Goal: Book appointment/travel/reservation

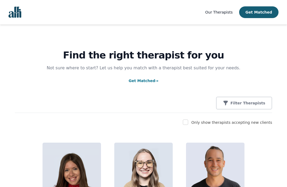
click at [263, 10] on button "Get Matched" at bounding box center [258, 12] width 39 height 12
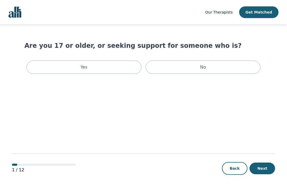
click at [98, 71] on div "Yes" at bounding box center [84, 67] width 115 height 13
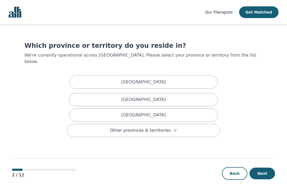
click at [164, 93] on div "[GEOGRAPHIC_DATA]" at bounding box center [143, 99] width 149 height 13
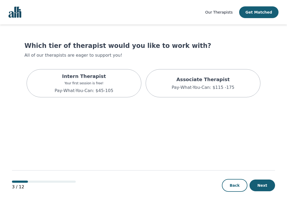
click at [261, 183] on button "Next" at bounding box center [262, 185] width 26 height 12
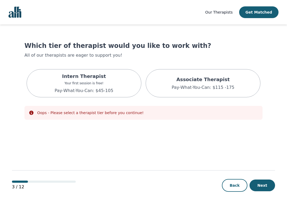
click at [112, 89] on div "Intern Therapist Your first session is free! Pay-What-You-Can: $45-105" at bounding box center [84, 83] width 115 height 28
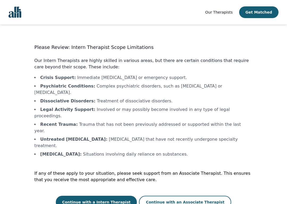
click at [114, 187] on button "Continue with a Intern Therapist" at bounding box center [96, 202] width 81 height 13
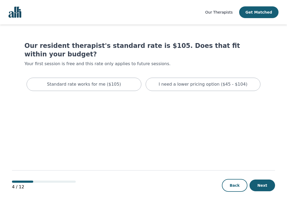
click at [165, 81] on div "I need a lower pricing option ($45 - $104)" at bounding box center [203, 84] width 115 height 13
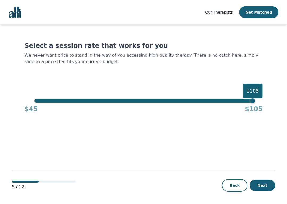
click at [39, 103] on div "$45 $105" at bounding box center [143, 108] width 238 height 11
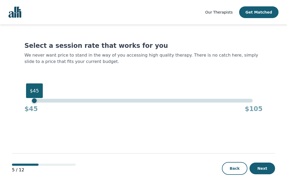
click at [262, 174] on button "Next" at bounding box center [262, 169] width 26 height 12
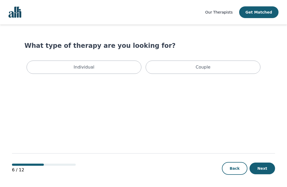
click at [112, 70] on div "Individual" at bounding box center [84, 67] width 115 height 13
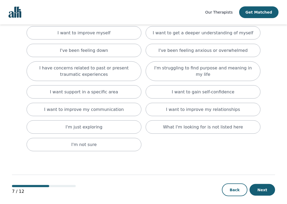
scroll to position [43, 0]
click at [113, 94] on p "I want support in a specific area" at bounding box center [84, 91] width 68 height 6
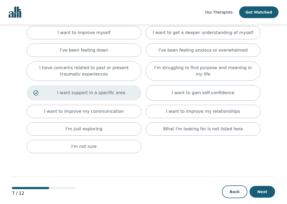
click at [264, 187] on button "Next" at bounding box center [262, 192] width 26 height 12
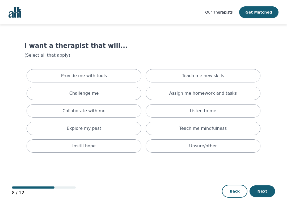
click at [116, 79] on div "Provide me with tools" at bounding box center [84, 75] width 115 height 13
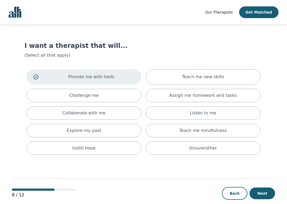
click at [168, 105] on div "Provide me with tools Teach me new skills Challenge me Assign me homework and t…" at bounding box center [143, 112] width 238 height 90
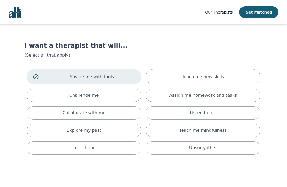
click at [187, 119] on div "Listen to me" at bounding box center [203, 112] width 115 height 13
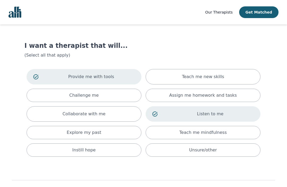
click at [201, 137] on div "Teach me mindfulness" at bounding box center [203, 132] width 115 height 13
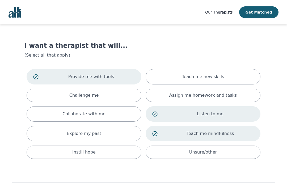
click at [168, 97] on div "Assign me homework and tasks" at bounding box center [203, 95] width 115 height 13
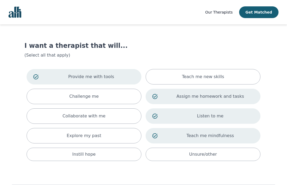
click at [101, 119] on p "Collaborate with me" at bounding box center [83, 116] width 43 height 6
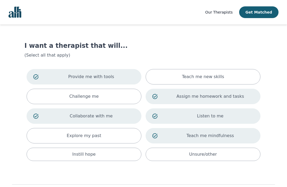
click at [94, 101] on div "Challenge me" at bounding box center [84, 96] width 115 height 15
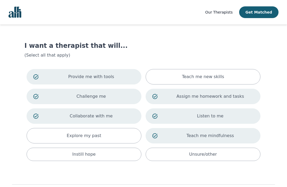
click at [156, 81] on div "Teach me new skills" at bounding box center [203, 76] width 115 height 15
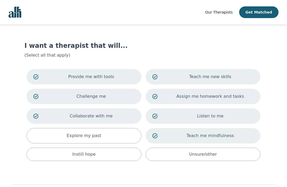
click at [117, 159] on div "Instill hope" at bounding box center [84, 154] width 115 height 13
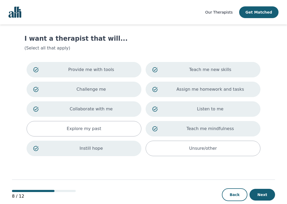
scroll to position [17, 0]
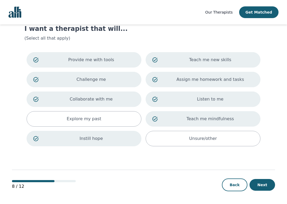
click at [258, 187] on button "Next" at bounding box center [262, 185] width 26 height 12
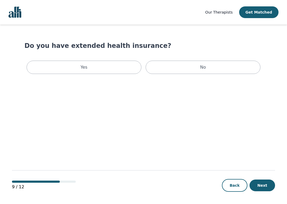
click at [91, 64] on div "Yes" at bounding box center [84, 67] width 115 height 13
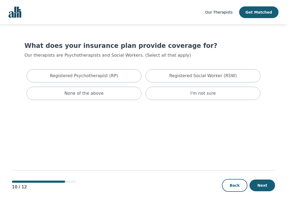
click at [232, 187] on button "Back" at bounding box center [235, 185] width 26 height 13
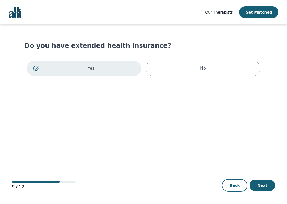
click at [197, 72] on div "No" at bounding box center [203, 68] width 115 height 15
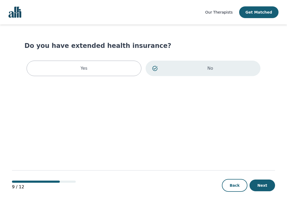
click at [262, 186] on button "Next" at bounding box center [262, 185] width 26 height 12
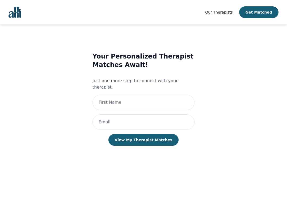
scroll to position [1, 0]
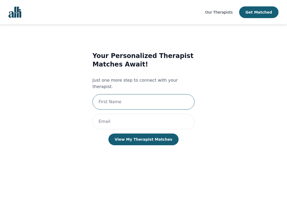
click at [114, 101] on input "text" at bounding box center [143, 101] width 102 height 15
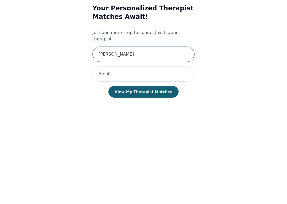
type input "[PERSON_NAME]"
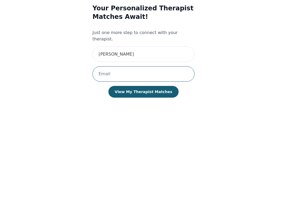
click at [124, 114] on input "email" at bounding box center [143, 121] width 102 height 15
type input "[EMAIL_ADDRESS][DOMAIN_NAME]"
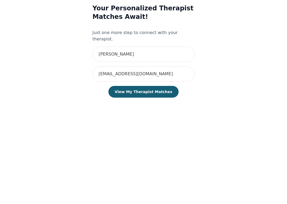
click at [145, 133] on button "View My Therapist Matches" at bounding box center [143, 139] width 70 height 12
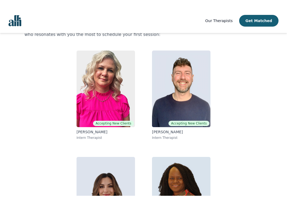
scroll to position [36, 0]
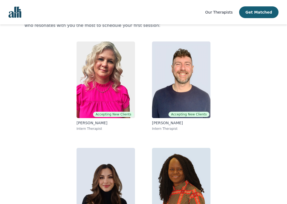
click at [89, 93] on img at bounding box center [106, 79] width 58 height 77
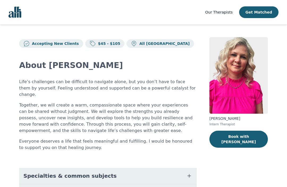
click at [138, 45] on p "All [GEOGRAPHIC_DATA]" at bounding box center [163, 43] width 52 height 5
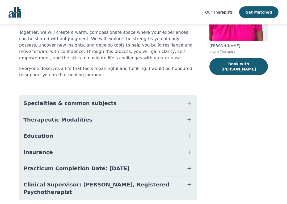
scroll to position [78, 0]
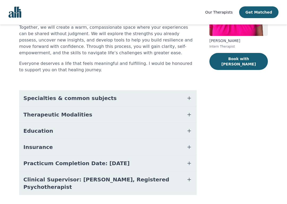
click at [26, 94] on span "Specialties & common subjects" at bounding box center [69, 97] width 93 height 7
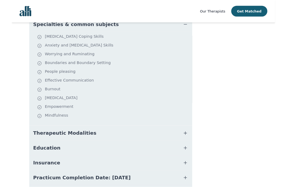
scroll to position [149, 0]
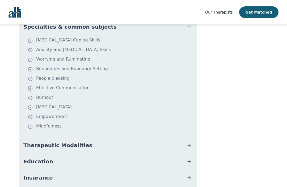
click at [33, 142] on span "Therapeutic Modalities" at bounding box center [57, 145] width 69 height 7
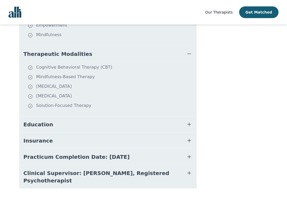
scroll to position [241, 0]
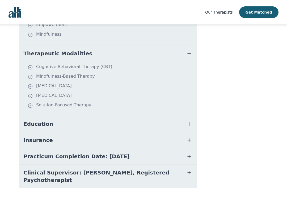
click at [225, 15] on link "Our Therapists" at bounding box center [218, 12] width 27 height 6
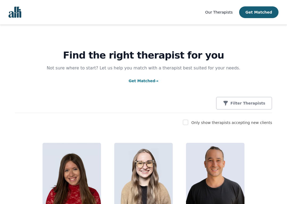
click at [261, 103] on p "Filter Therapists" at bounding box center [247, 102] width 35 height 5
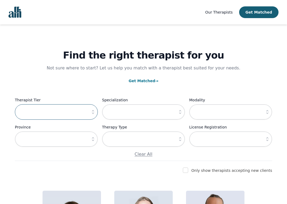
click at [85, 111] on input "text" at bounding box center [56, 111] width 83 height 15
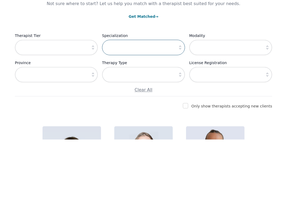
click at [167, 104] on input "text" at bounding box center [143, 111] width 83 height 15
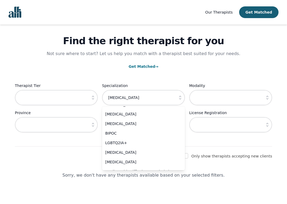
scroll to position [267, 0]
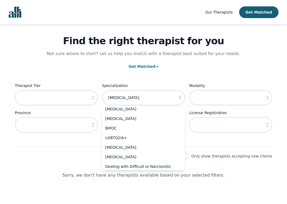
click at [117, 145] on span "[MEDICAL_DATA]" at bounding box center [140, 147] width 70 height 5
type input "[MEDICAL_DATA]"
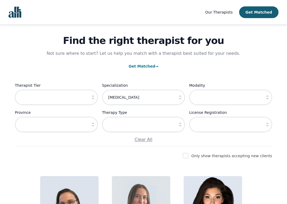
click at [91, 97] on icon "button" at bounding box center [92, 97] width 5 height 5
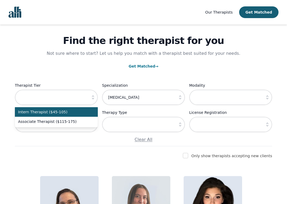
click at [84, 111] on span "Intern Therapist ($45-105)" at bounding box center [53, 111] width 70 height 5
type input "Intern Therapist ($45-105)"
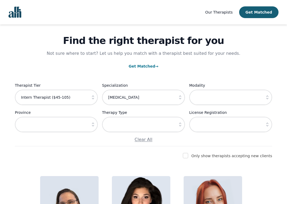
click at [177, 125] on button "button" at bounding box center [180, 124] width 10 height 15
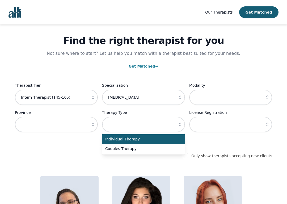
click at [166, 141] on span "Individual Therapy" at bounding box center [140, 138] width 70 height 5
type input "Individual Therapy"
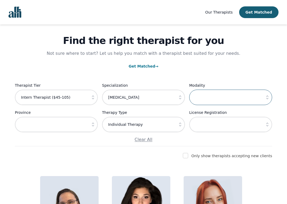
click at [243, 100] on input "text" at bounding box center [230, 97] width 83 height 15
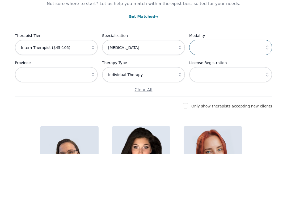
click at [252, 90] on input "text" at bounding box center [230, 97] width 83 height 15
click at [260, 90] on input "text" at bounding box center [230, 97] width 83 height 15
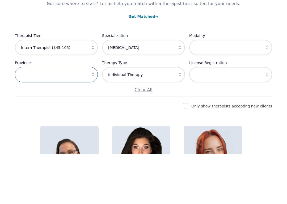
click at [58, 117] on input "text" at bounding box center [56, 124] width 83 height 15
click at [70, 117] on input "text" at bounding box center [56, 124] width 83 height 15
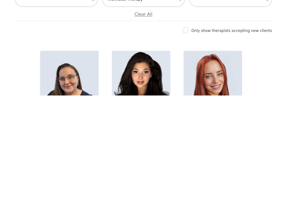
scroll to position [140, 0]
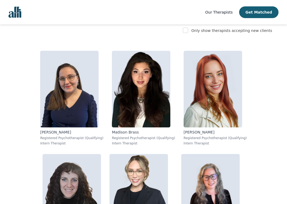
click at [188, 29] on input "checkbox" at bounding box center [185, 30] width 5 height 5
checkbox input "true"
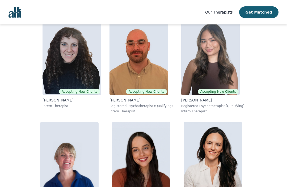
scroll to position [171, 0]
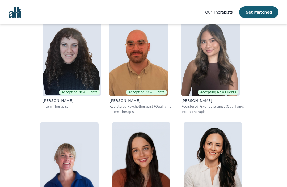
click at [98, 152] on img at bounding box center [69, 160] width 58 height 77
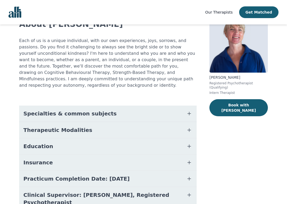
scroll to position [43, 0]
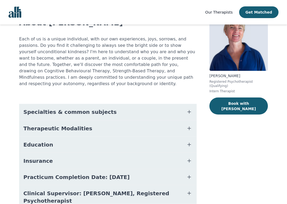
click at [190, 141] on icon "button" at bounding box center [189, 144] width 6 height 6
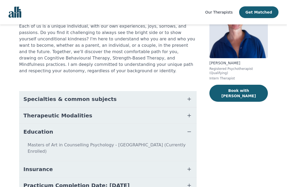
scroll to position [54, 0]
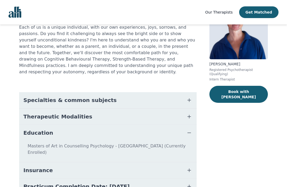
click at [190, 97] on icon "button" at bounding box center [189, 100] width 6 height 6
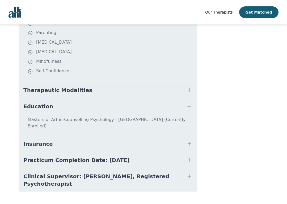
click at [188, 87] on span "button" at bounding box center [189, 89] width 6 height 7
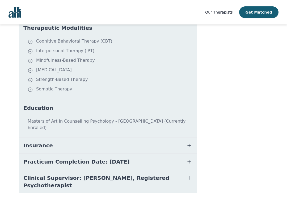
scroll to position [247, 0]
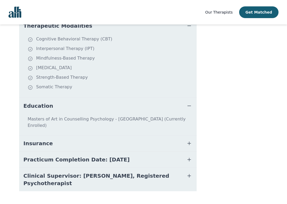
click at [188, 140] on icon "button" at bounding box center [189, 143] width 6 height 6
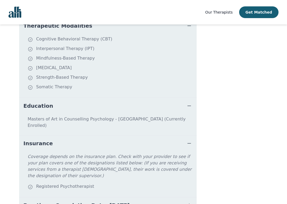
click at [223, 124] on div "[PERSON_NAME] Registered Psychotherapist (Qualifying) Intern Therapist Book wit…" at bounding box center [238, 20] width 58 height 460
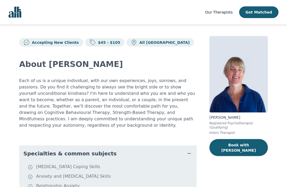
scroll to position [0, 0]
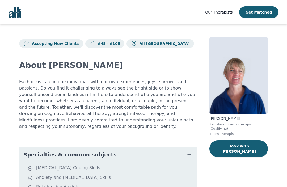
click at [248, 146] on button "Book with [PERSON_NAME]" at bounding box center [238, 148] width 58 height 17
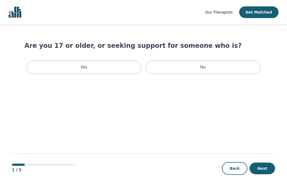
click at [117, 66] on div "Yes" at bounding box center [84, 67] width 115 height 13
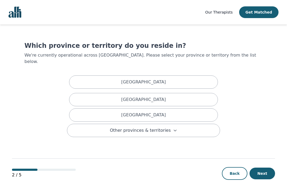
click at [194, 93] on div "[GEOGRAPHIC_DATA]" at bounding box center [143, 99] width 149 height 13
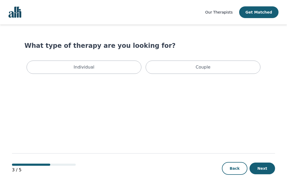
click at [107, 69] on div "Individual" at bounding box center [84, 67] width 115 height 13
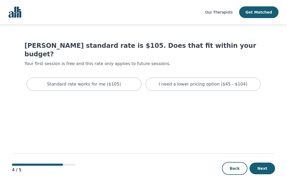
click at [187, 81] on p "I need a lower pricing option ($45 - $104)" at bounding box center [203, 84] width 89 height 6
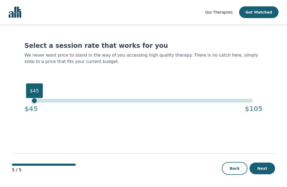
click at [262, 170] on button "Next" at bounding box center [262, 169] width 26 height 12
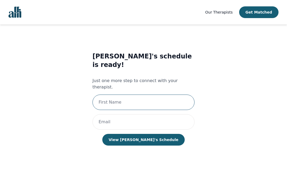
click at [175, 95] on input "text" at bounding box center [143, 102] width 102 height 15
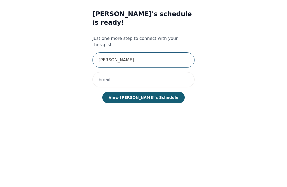
type input "[PERSON_NAME]"
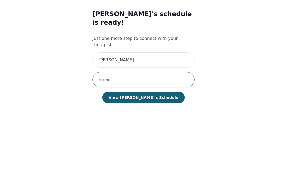
click at [137, 114] on input "email" at bounding box center [143, 121] width 102 height 15
type input "[EMAIL_ADDRESS][DOMAIN_NAME]"
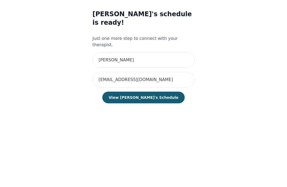
click at [155, 134] on button "View [PERSON_NAME]'s Schedule" at bounding box center [143, 140] width 82 height 12
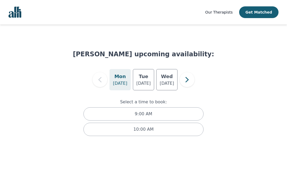
click at [176, 130] on div "10:00 AM" at bounding box center [143, 129] width 120 height 13
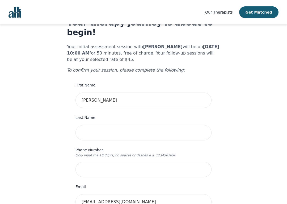
scroll to position [25, 0]
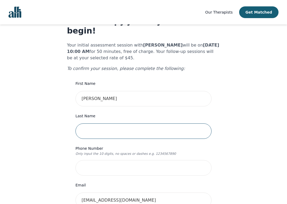
click at [137, 125] on input "text" at bounding box center [143, 130] width 136 height 15
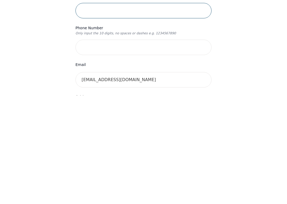
scroll to position [48, 0]
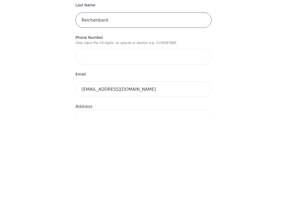
type input "Reichenback"
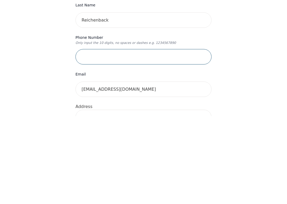
click at [153, 137] on input "tel" at bounding box center [143, 144] width 136 height 15
type input "2505511421"
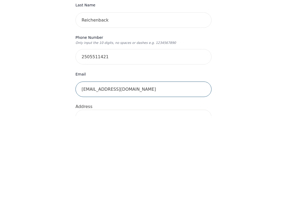
click at [102, 169] on input "[EMAIL_ADDRESS][DOMAIN_NAME]" at bounding box center [143, 176] width 136 height 15
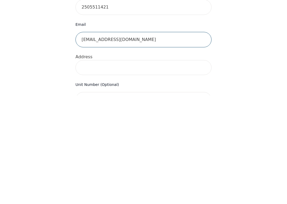
scroll to position [78, 0]
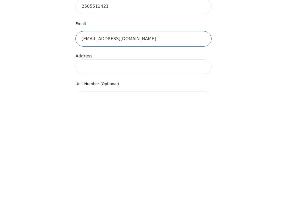
type input "[EMAIL_ADDRESS][DOMAIN_NAME]"
click at [177, 168] on input at bounding box center [143, 175] width 136 height 15
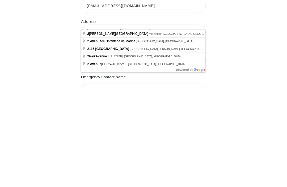
scroll to position [121, 0]
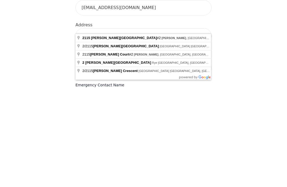
type input "[STREET_ADDRESS][PERSON_NAME][PERSON_NAME]"
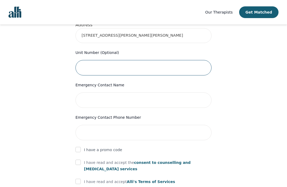
click at [209, 63] on input "text" at bounding box center [143, 67] width 136 height 15
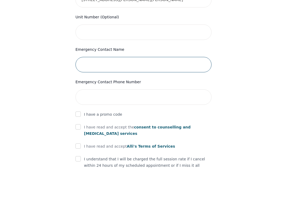
click at [154, 92] on input "text" at bounding box center [143, 99] width 136 height 15
type input "F"
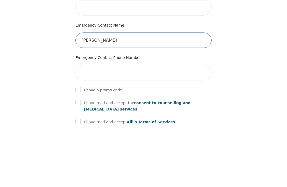
type input "[PERSON_NAME]"
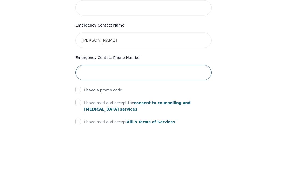
click at [155, 125] on input "tel" at bounding box center [143, 132] width 136 height 15
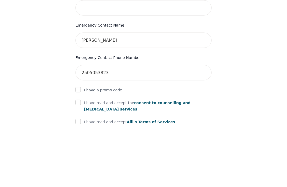
scroll to position [277, 0]
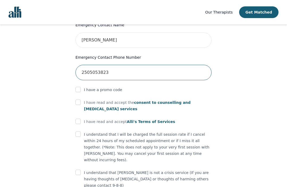
type input "2505053823"
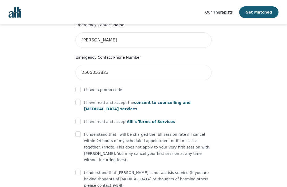
click at [80, 100] on input "checkbox" at bounding box center [77, 102] width 5 height 5
checkbox input "true"
click at [86, 118] on p "I have read and accept [PERSON_NAME]'s Terms of Services" at bounding box center [129, 121] width 91 height 6
click at [79, 119] on input "checkbox" at bounding box center [77, 121] width 5 height 5
checkbox input "true"
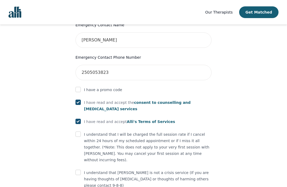
click at [80, 132] on input "checkbox" at bounding box center [77, 134] width 5 height 5
checkbox input "true"
click at [80, 170] on input "checkbox" at bounding box center [77, 172] width 5 height 5
checkbox input "true"
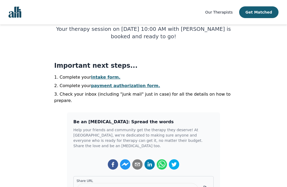
scroll to position [93, 0]
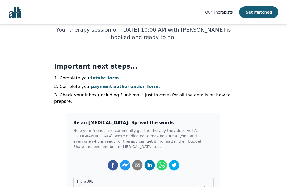
click at [102, 80] on link "intake form." at bounding box center [105, 77] width 29 height 5
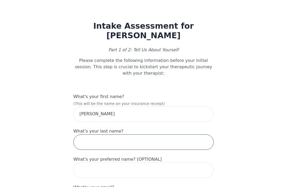
click at [138, 135] on input "text" at bounding box center [143, 141] width 140 height 15
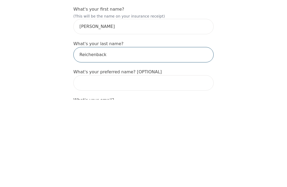
type input "Reichenback"
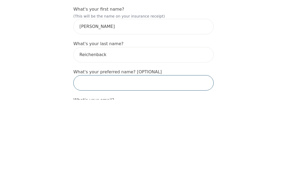
click at [151, 163] on input "text" at bounding box center [143, 170] width 140 height 15
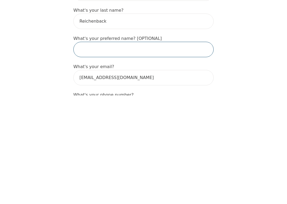
scroll to position [12, 0]
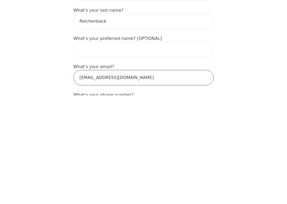
click at [100, 178] on input "[EMAIL_ADDRESS][DOMAIN_NAME]" at bounding box center [143, 185] width 140 height 15
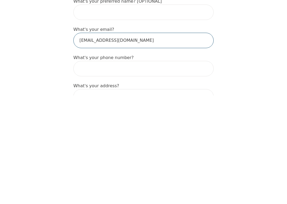
scroll to position [50, 0]
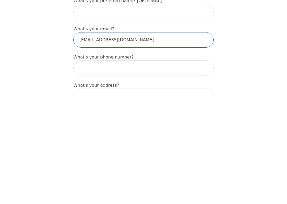
type input "[EMAIL_ADDRESS][DOMAIN_NAME]"
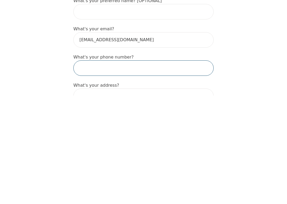
click at [187, 169] on input "tel" at bounding box center [143, 176] width 140 height 15
type input "2505511421"
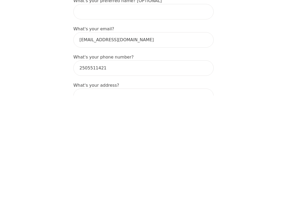
click at [118, 187] on input at bounding box center [143, 204] width 140 height 15
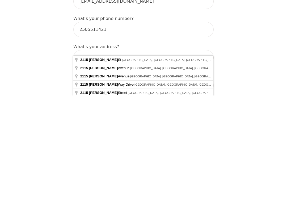
type input "[STREET_ADDRESS][PERSON_NAME][PERSON_NAME]"
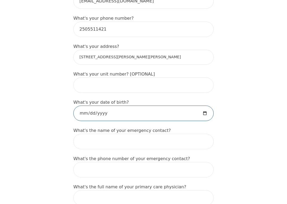
click at [133, 108] on input "date" at bounding box center [143, 112] width 140 height 15
click at [145, 105] on input "[DATE]" at bounding box center [143, 112] width 140 height 15
click at [144, 105] on input "[DATE]" at bounding box center [143, 112] width 140 height 15
type input "[DATE]"
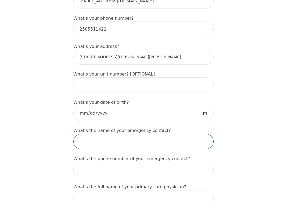
click at [163, 135] on input "text" at bounding box center [143, 141] width 140 height 15
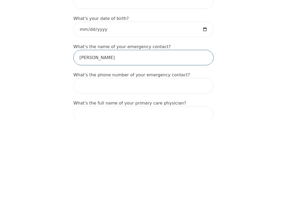
type input "[PERSON_NAME]"
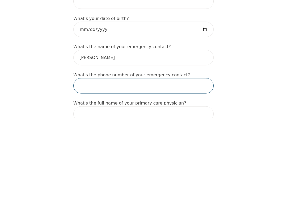
click at [134, 162] on input "tel" at bounding box center [143, 169] width 140 height 15
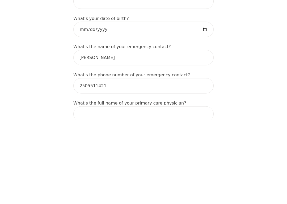
scroll to position [281, 0]
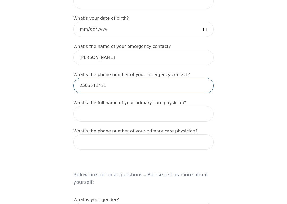
type input "2505511421"
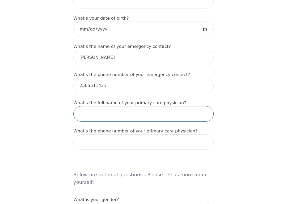
click at [149, 106] on input "text" at bounding box center [143, 113] width 140 height 15
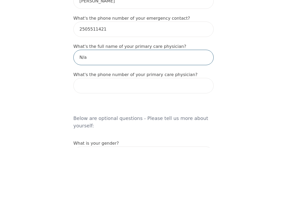
type input "N/a"
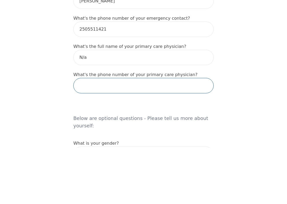
click at [131, 134] on input "tel" at bounding box center [143, 141] width 140 height 15
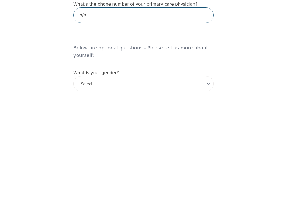
scroll to position [307, 0]
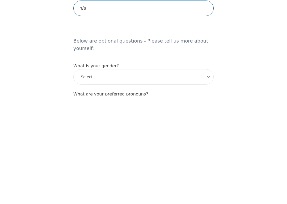
type input "n/a"
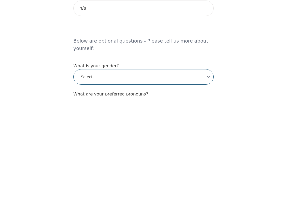
click at [207, 177] on select "-Select- [DEMOGRAPHIC_DATA] [DEMOGRAPHIC_DATA] [DEMOGRAPHIC_DATA] [DEMOGRAPHIC_…" at bounding box center [143, 184] width 140 height 15
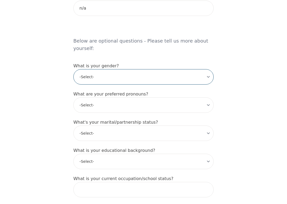
select select "[DEMOGRAPHIC_DATA]"
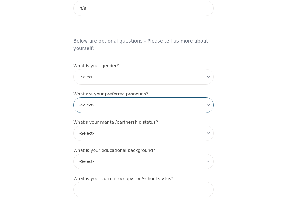
click at [208, 97] on select "-Select- he/him she/her they/them ze/zir xe/xem ey/em ve/ver tey/ter e/e per/pe…" at bounding box center [143, 104] width 140 height 15
select select "she/her"
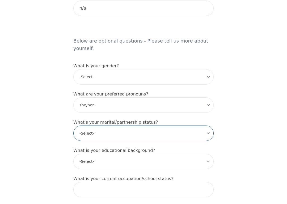
click at [207, 125] on select "-Select- Single Partnered Married Common Law Widowed Separated Divorced" at bounding box center [143, 132] width 140 height 15
select select "Married"
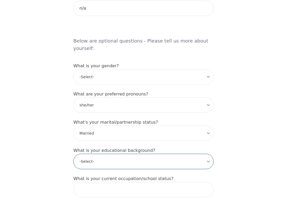
click at [207, 154] on select "-Select- Less than high school High school Associate degree Bachelor degree Mas…" at bounding box center [143, 161] width 140 height 15
select select "Master's degree"
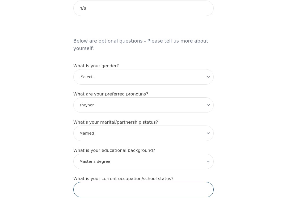
click at [169, 182] on input "text" at bounding box center [143, 189] width 140 height 15
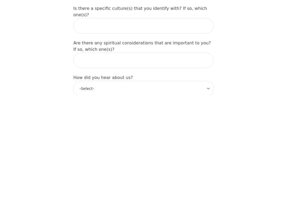
scroll to position [506, 0]
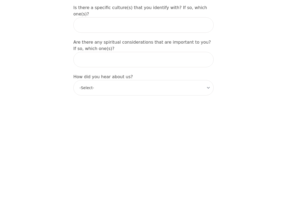
type input "Retired"
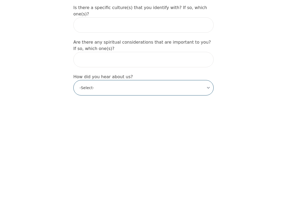
click at [209, 187] on select "-Select- Physician/Specialist Friend Facebook Instagram Google Search Google Ad…" at bounding box center [143, 195] width 140 height 15
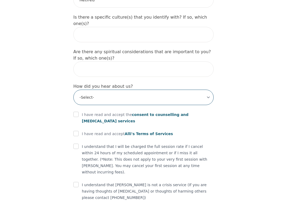
select select "Facebook"
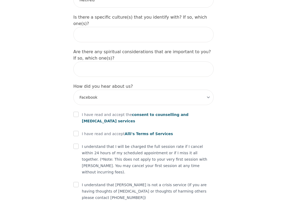
click at [78, 112] on input "checkbox" at bounding box center [75, 114] width 5 height 5
checkbox input "true"
click at [81, 130] on div "I have read and accept [PERSON_NAME]'s Terms of Services" at bounding box center [143, 133] width 140 height 6
click at [78, 131] on input "checkbox" at bounding box center [75, 133] width 5 height 5
checkbox input "true"
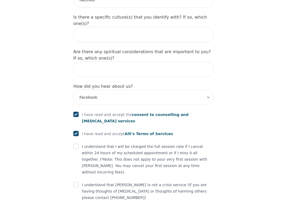
click at [78, 143] on input "checkbox" at bounding box center [75, 145] width 5 height 5
checkbox input "true"
click at [78, 182] on input "checkbox" at bounding box center [75, 184] width 5 height 5
checkbox input "true"
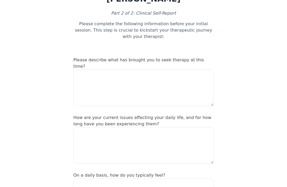
scroll to position [35, 0]
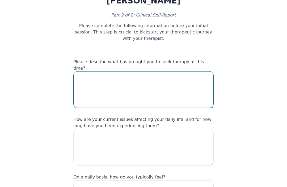
click at [144, 71] on textarea at bounding box center [143, 89] width 140 height 37
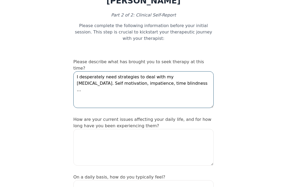
type textarea "I desperately need strategies to deal with my [MEDICAL_DATA]. Self motivation, …"
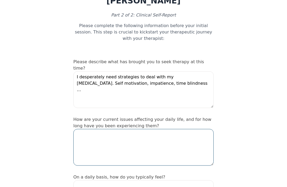
click at [158, 129] on textarea at bounding box center [143, 147] width 140 height 37
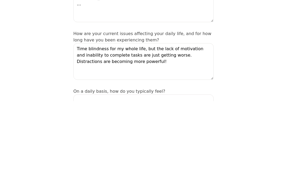
scroll to position [121, 0]
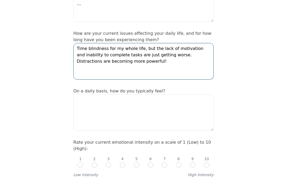
type textarea "Time blindness for my whole life, but the lack of motivation and inability to c…"
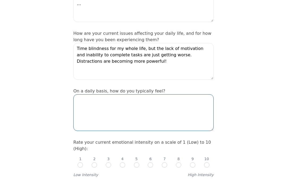
click at [151, 94] on textarea at bounding box center [143, 112] width 140 height 37
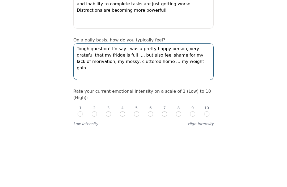
click at [199, 94] on textarea "Tough question! I’d say I was a pretty happy person, very grateful that my frid…" at bounding box center [143, 112] width 140 height 37
click at [198, 94] on textarea "Tough question! I’d say I was a pretty happy person, very grateful that my frid…" at bounding box center [143, 112] width 140 height 37
click at [176, 94] on textarea "Tough question! I’d say I was a pretty happy person, very grateful that my frid…" at bounding box center [143, 112] width 140 height 37
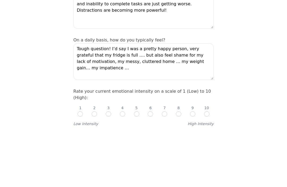
scroll to position [172, 0]
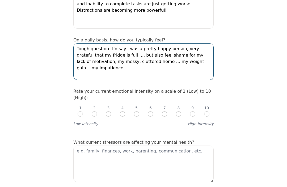
type textarea "Tough question! I’d say I was a pretty happy person, very grateful that my frid…"
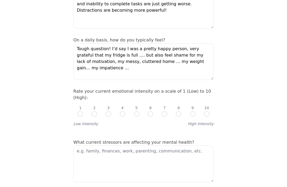
click at [192, 111] on input "radio" at bounding box center [192, 113] width 5 height 5
radio input "true"
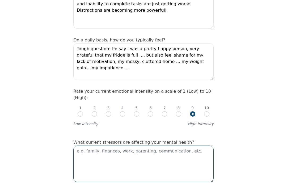
click at [163, 146] on textarea at bounding box center [143, 164] width 140 height 37
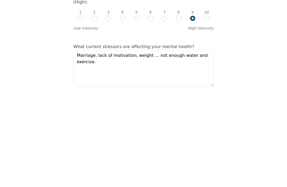
scroll to position [268, 0]
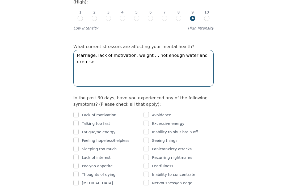
type textarea "Marriage, lack of motivation, weight … not enough water and exercise."
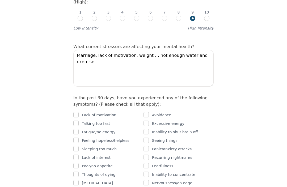
click at [80, 112] on div "Lack of motivation" at bounding box center [108, 115] width 70 height 6
click at [77, 112] on input "checkbox" at bounding box center [75, 114] width 5 height 5
checkbox input "true"
click at [77, 121] on input "checkbox" at bounding box center [75, 123] width 5 height 5
checkbox input "true"
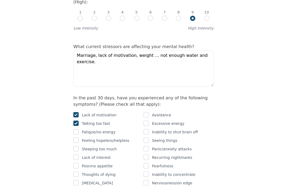
click at [78, 129] on input "checkbox" at bounding box center [75, 131] width 5 height 5
checkbox input "true"
click at [78, 138] on input "checkbox" at bounding box center [75, 140] width 5 height 5
checkbox input "true"
click at [77, 155] on input "checkbox" at bounding box center [75, 157] width 5 height 5
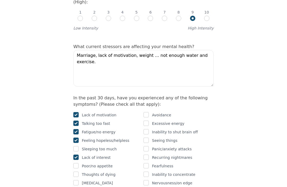
checkbox input "true"
click at [78, 180] on input "checkbox" at bounding box center [75, 182] width 5 height 5
checkbox input "true"
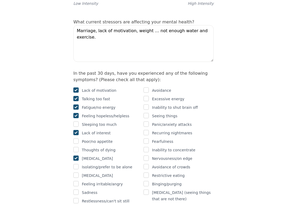
scroll to position [294, 0]
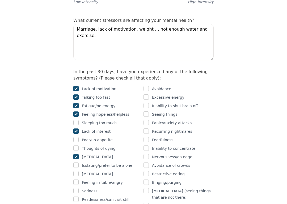
click at [78, 162] on input "checkbox" at bounding box center [75, 164] width 5 height 5
checkbox input "true"
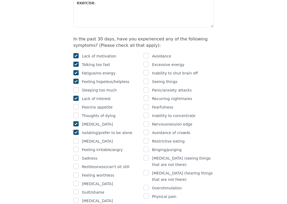
scroll to position [327, 0]
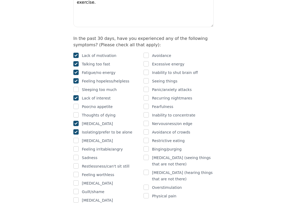
click at [77, 155] on input "checkbox" at bounding box center [75, 157] width 5 height 5
checkbox input "true"
click at [77, 187] on input "checkbox" at bounding box center [75, 191] width 5 height 5
checkbox input "true"
click at [148, 187] on input "checkbox" at bounding box center [145, 195] width 5 height 5
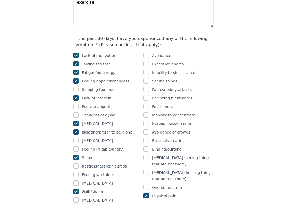
checkbox input "true"
click at [148, 53] on input "checkbox" at bounding box center [145, 55] width 5 height 5
checkbox input "true"
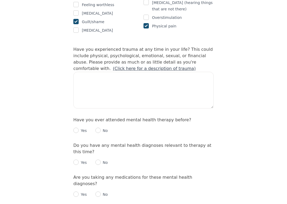
scroll to position [499, 0]
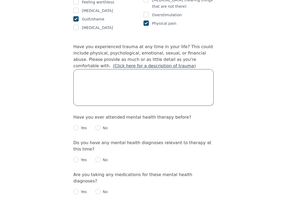
click at [159, 69] on textarea at bounding box center [143, 87] width 140 height 37
type textarea "W"
type textarea "Tough question … will discuss in session."
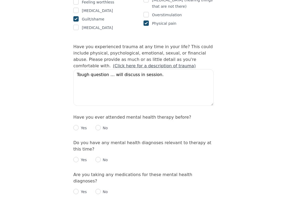
click at [77, 125] on input "radio" at bounding box center [75, 127] width 5 height 5
radio input "true"
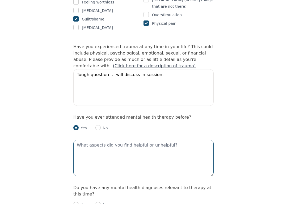
click at [132, 139] on textarea at bounding box center [143, 157] width 140 height 37
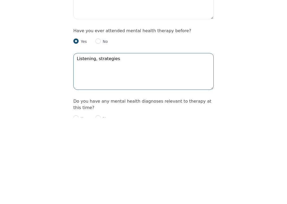
click at [99, 139] on textarea "Listening, strategies" at bounding box center [143, 157] width 140 height 37
click at [157, 139] on textarea "Listening, origin of pain, strategies" at bounding box center [143, 157] width 140 height 37
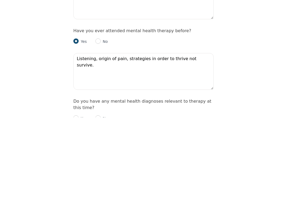
scroll to position [586, 0]
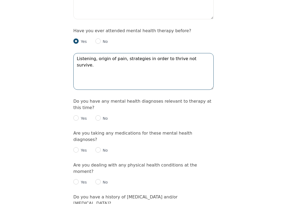
type textarea "Listening, origin of pain, strategies in order to thrive not survive."
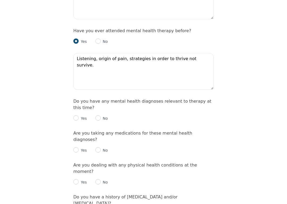
click at [99, 115] on input "radio" at bounding box center [97, 117] width 5 height 5
radio input "true"
click at [99, 147] on input "radio" at bounding box center [97, 149] width 5 height 5
radio input "true"
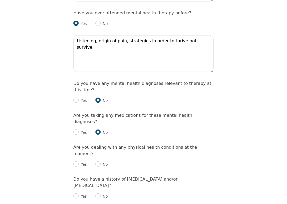
scroll to position [609, 0]
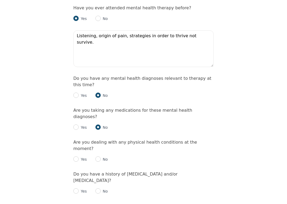
click at [76, 156] on input "radio" at bounding box center [75, 158] width 5 height 5
radio input "true"
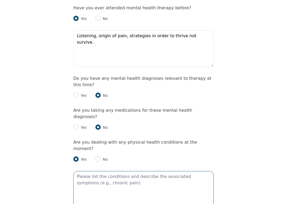
click at [92, 171] on textarea at bounding box center [143, 189] width 140 height 37
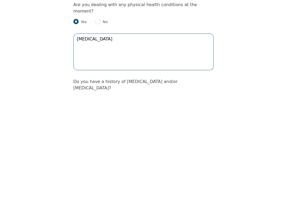
scroll to position [638, 0]
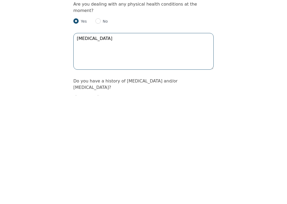
type textarea "[MEDICAL_DATA]"
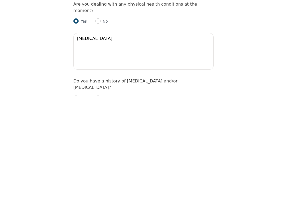
click at [100, 187] on input "radio" at bounding box center [97, 206] width 5 height 5
radio input "true"
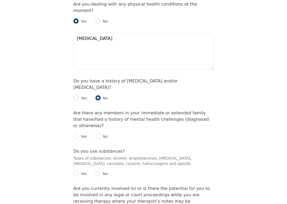
click at [98, 133] on input "radio" at bounding box center [97, 135] width 5 height 5
radio input "true"
click at [77, 171] on input "radio" at bounding box center [75, 173] width 5 height 5
radio input "true"
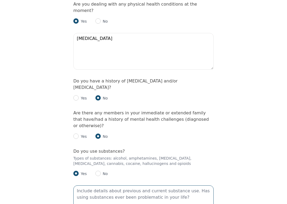
click at [131, 185] on textarea at bounding box center [143, 203] width 140 height 37
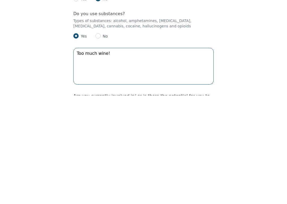
scroll to position [776, 0]
type textarea "Too much wine!"
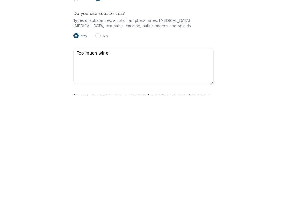
radio input "true"
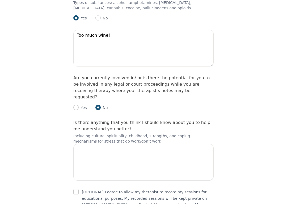
scroll to position [914, 0]
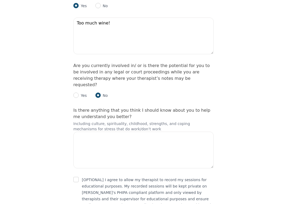
click at [78, 177] on input "checkbox" at bounding box center [75, 179] width 5 height 5
checkbox input "true"
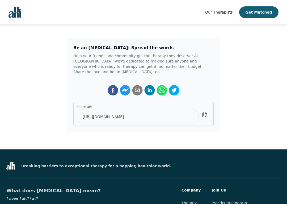
scroll to position [115, 0]
